Goal: Task Accomplishment & Management: Use online tool/utility

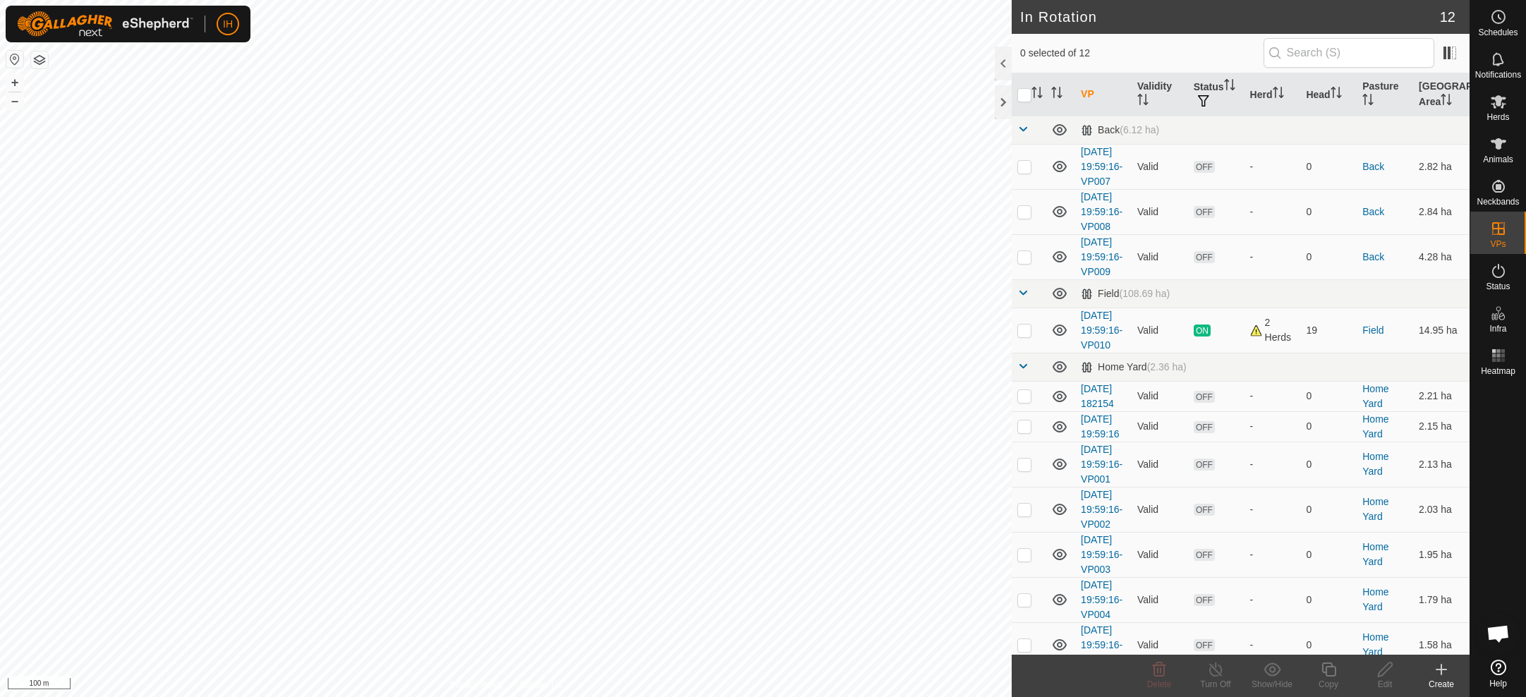
checkbox input "true"
click at [1327, 672] on icon at bounding box center [1329, 670] width 14 height 14
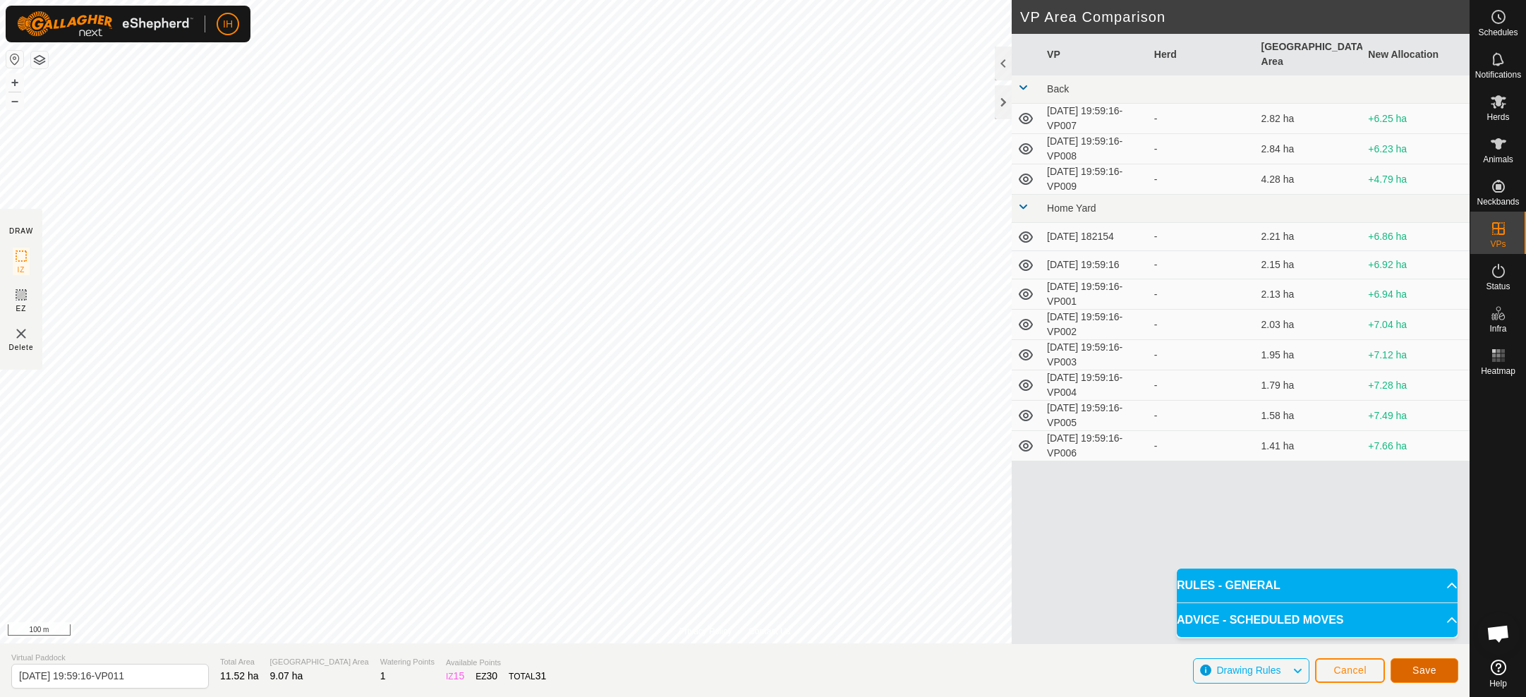
click at [1439, 670] on button "Save" at bounding box center [1425, 670] width 68 height 25
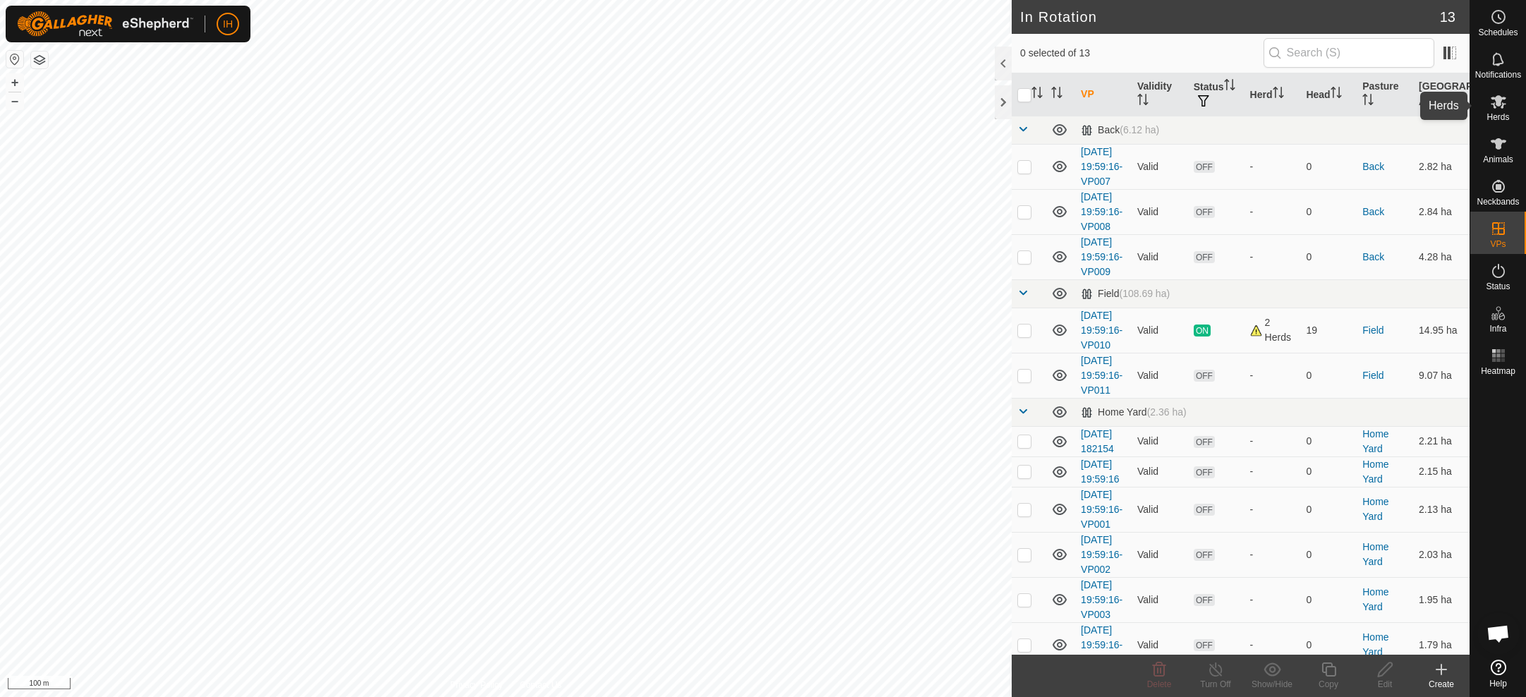
click at [1500, 113] on span "Herds" at bounding box center [1498, 117] width 23 height 8
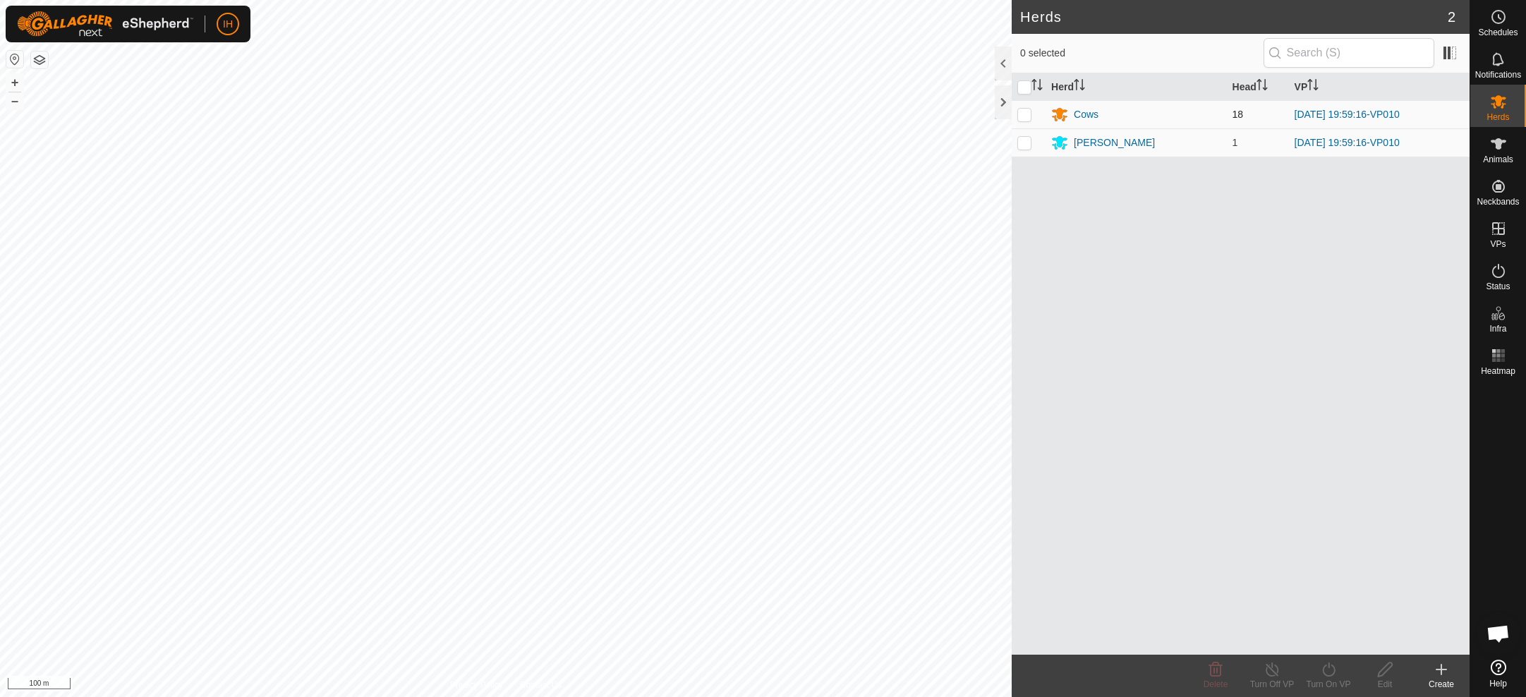
click at [1027, 116] on p-checkbox at bounding box center [1025, 114] width 14 height 11
checkbox input "true"
drag, startPoint x: 1027, startPoint y: 142, endPoint x: 1030, endPoint y: 157, distance: 15.8
click at [1027, 143] on p-checkbox at bounding box center [1025, 142] width 14 height 11
checkbox input "true"
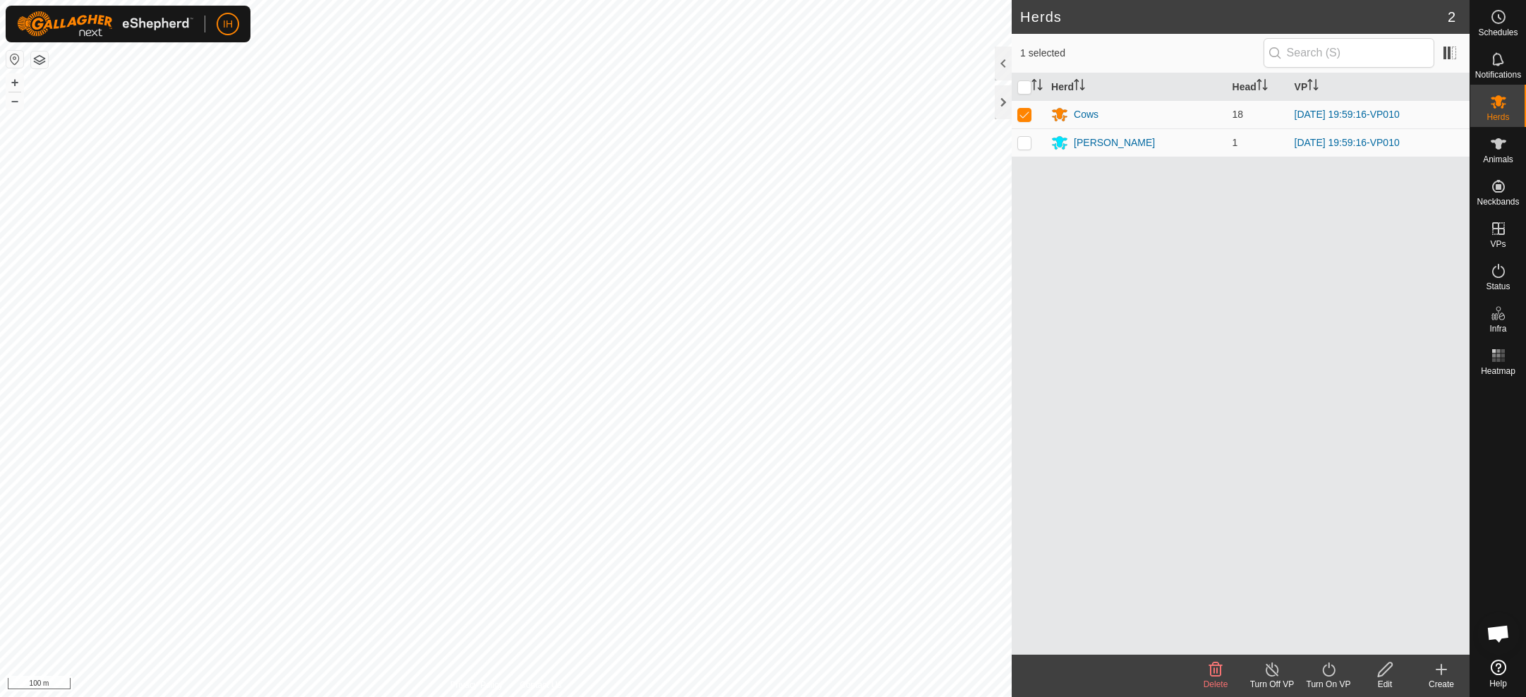
checkbox input "true"
click at [1332, 678] on div "Turn On VP" at bounding box center [1328, 684] width 56 height 13
click at [1322, 626] on link "Now" at bounding box center [1371, 638] width 140 height 28
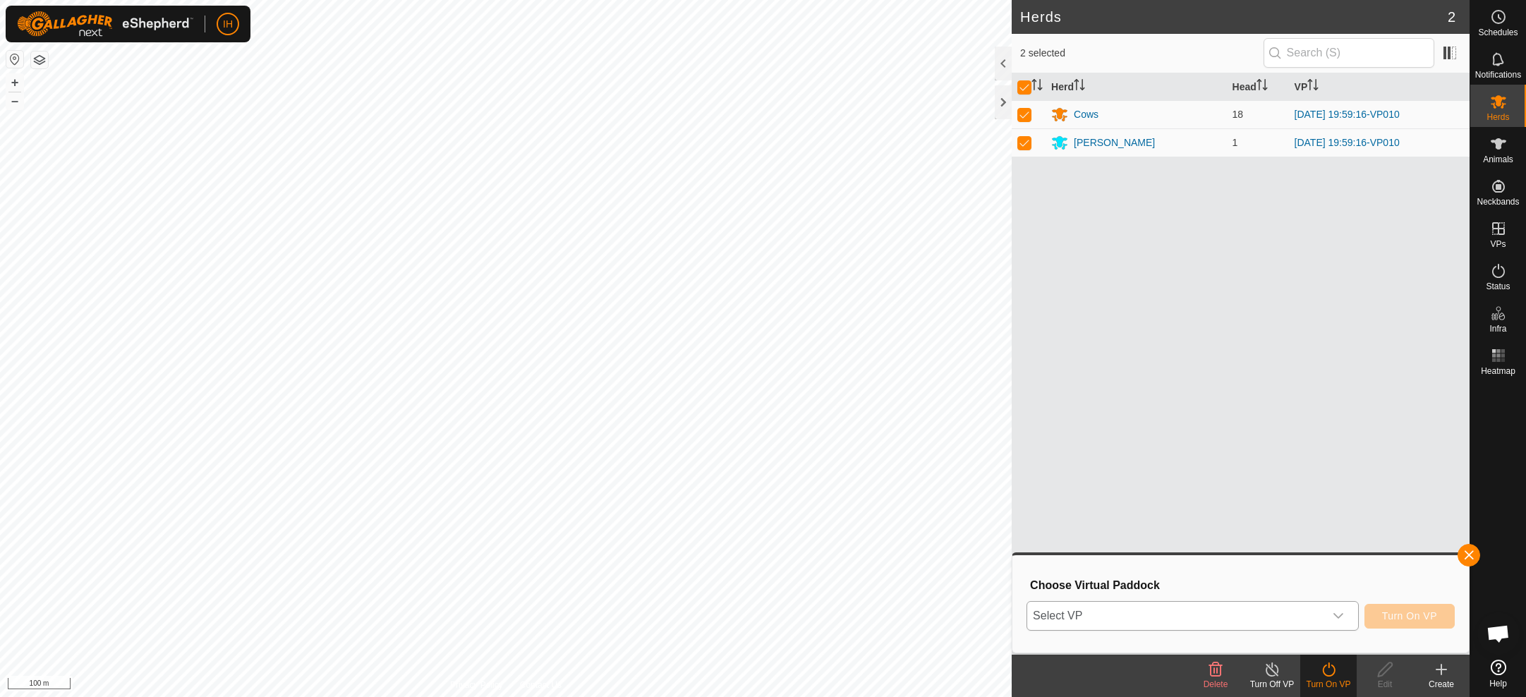
click at [1320, 611] on span "Select VP" at bounding box center [1175, 616] width 297 height 28
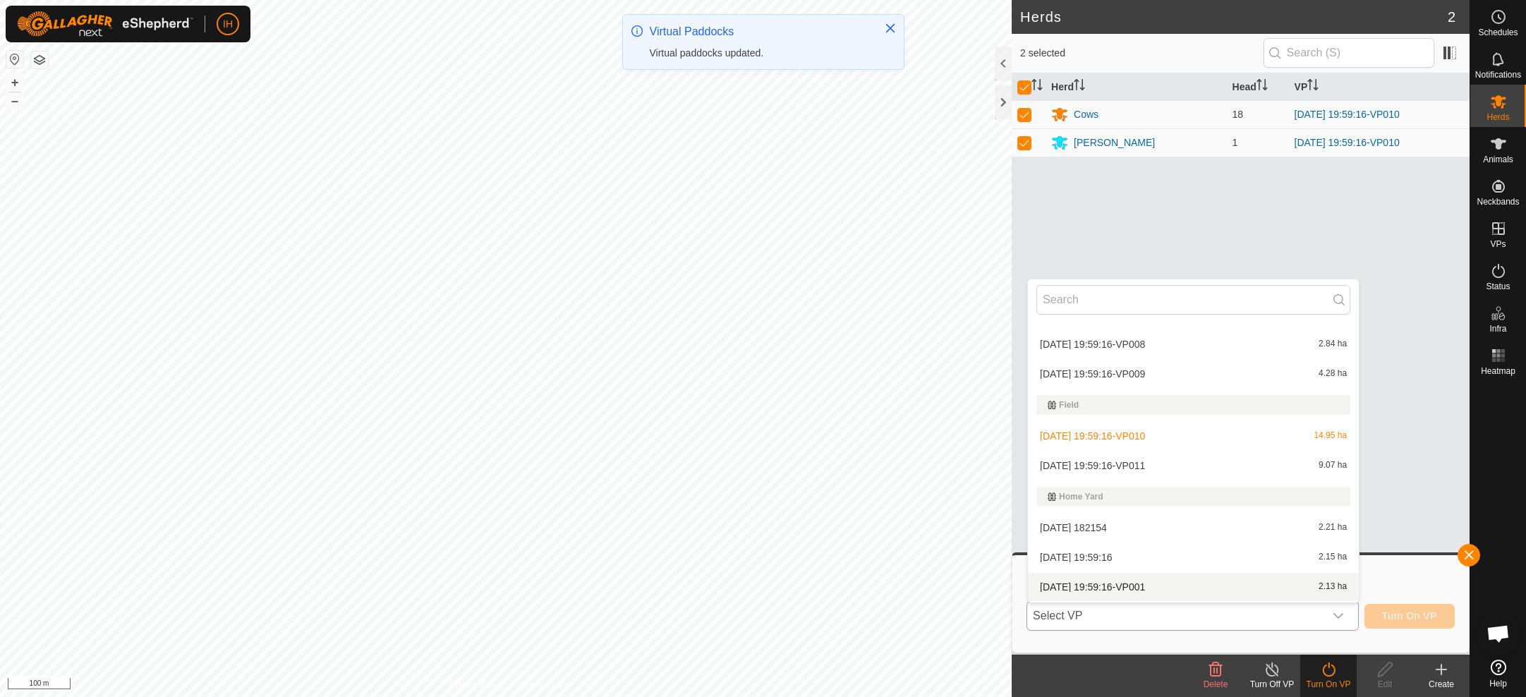
scroll to position [37, 0]
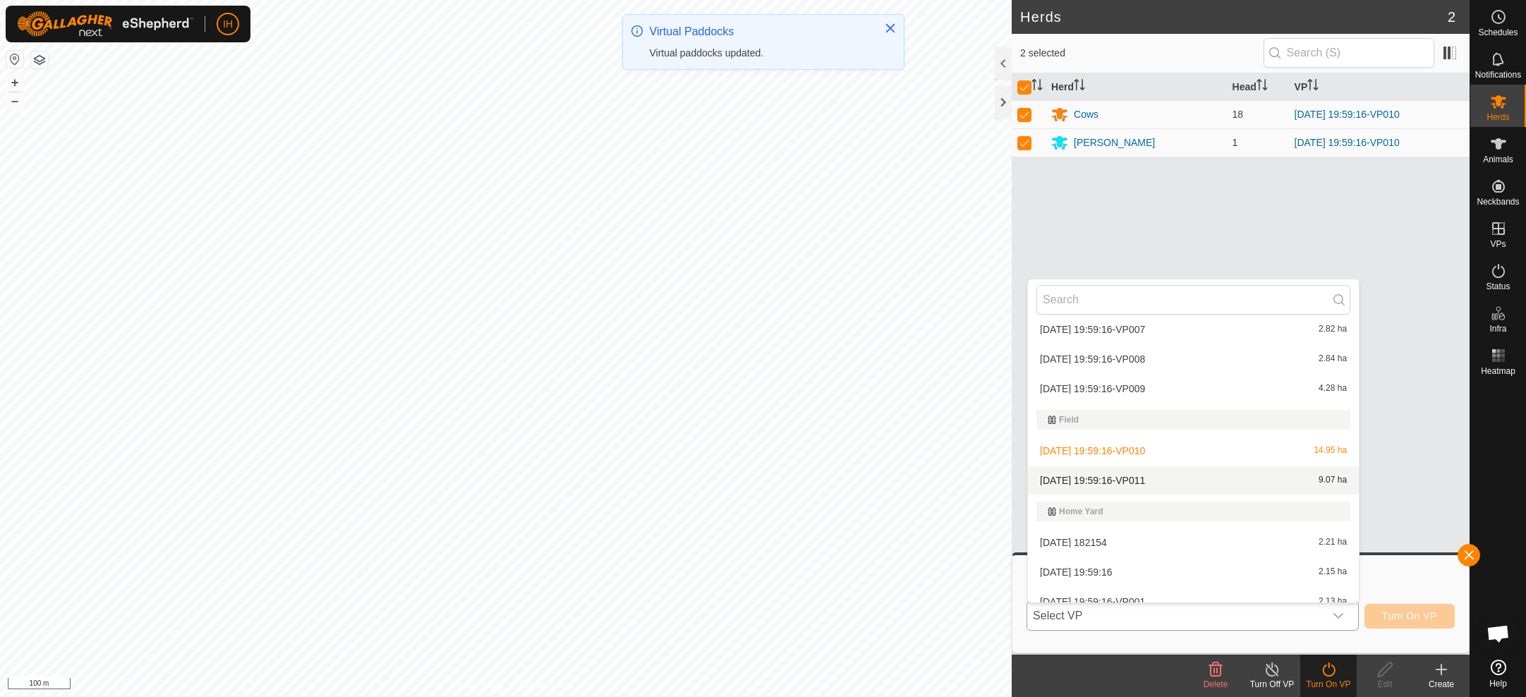
click at [1160, 473] on li "2025-10-04 19:59:16-VP011 9.07 ha" at bounding box center [1193, 480] width 331 height 28
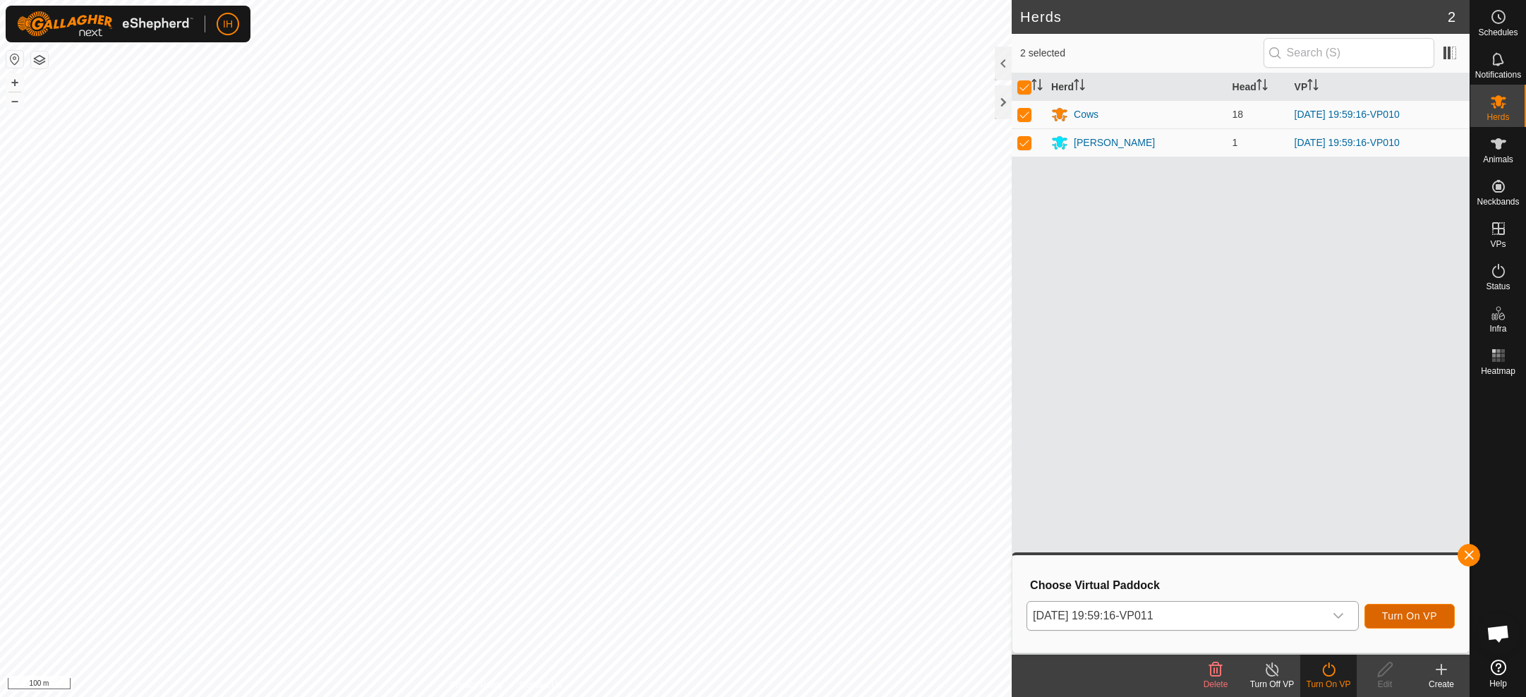
click at [1404, 624] on button "Turn On VP" at bounding box center [1410, 616] width 90 height 25
